Goal: Transaction & Acquisition: Book appointment/travel/reservation

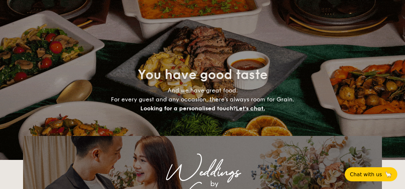
select select
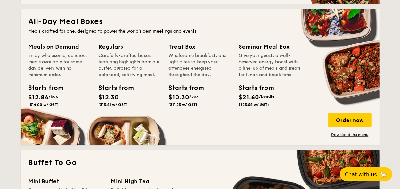
scroll to position [307, 0]
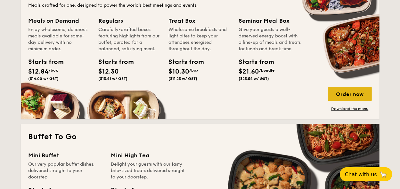
click at [337, 96] on div "Order now" at bounding box center [350, 94] width 44 height 14
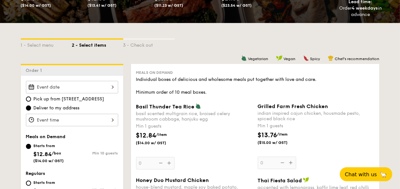
scroll to position [154, 0]
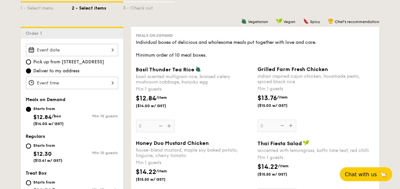
click at [65, 83] on div at bounding box center [72, 83] width 92 height 12
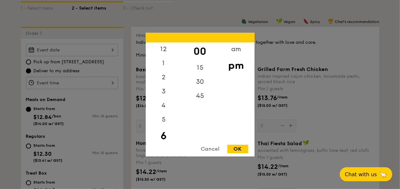
scroll to position [14, 0]
click at [85, 60] on div at bounding box center [200, 94] width 400 height 189
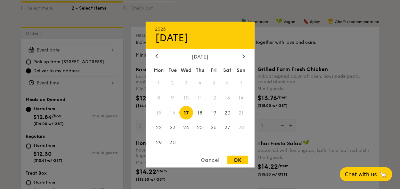
click at [116, 48] on div "2025 Sep [DATE] Tue Wed Thu Fri Sat Sun 1 2 3 4 5 6 7 8 9 10 11 12 13 14 15 16 …" at bounding box center [72, 50] width 92 height 12
click at [284, 75] on div at bounding box center [200, 94] width 400 height 189
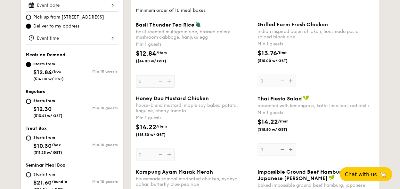
scroll to position [154, 0]
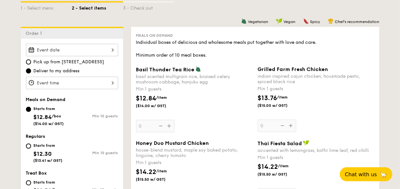
click at [74, 52] on div at bounding box center [72, 50] width 92 height 12
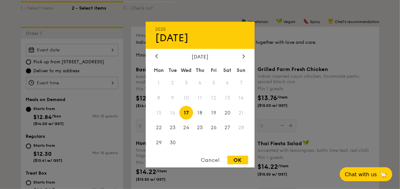
click at [184, 109] on span "17" at bounding box center [186, 113] width 14 height 14
click at [277, 65] on div at bounding box center [200, 94] width 400 height 189
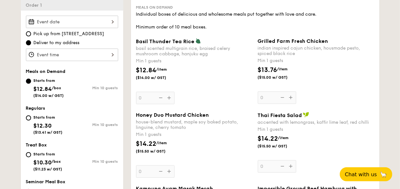
scroll to position [192, 0]
